Goal: Navigation & Orientation: Go to known website

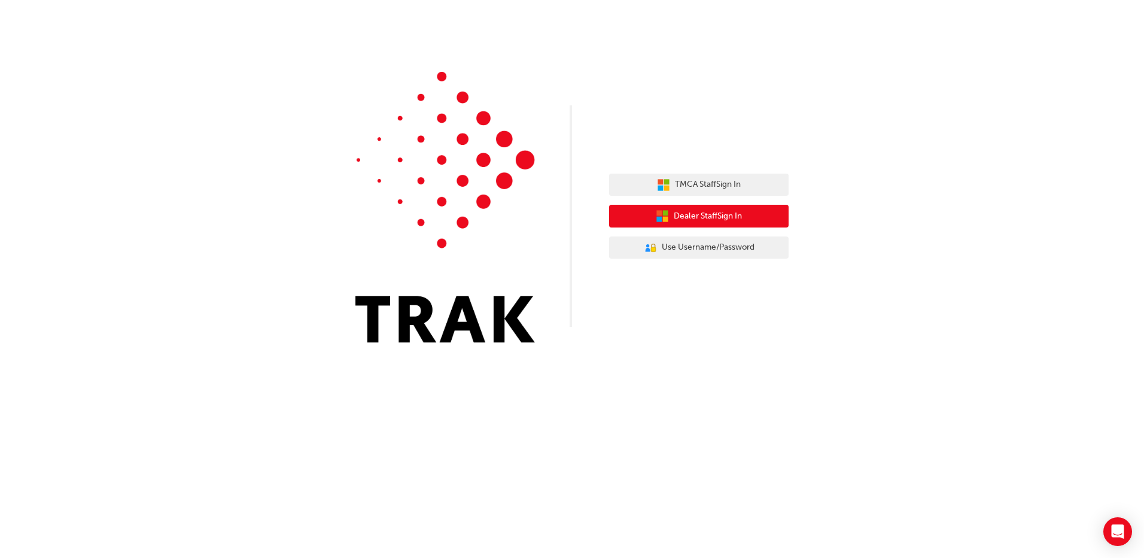
click at [753, 217] on button "Dealer Staff Sign In" at bounding box center [698, 216] width 179 height 23
